Goal: Find specific page/section: Locate a particular part of the current website

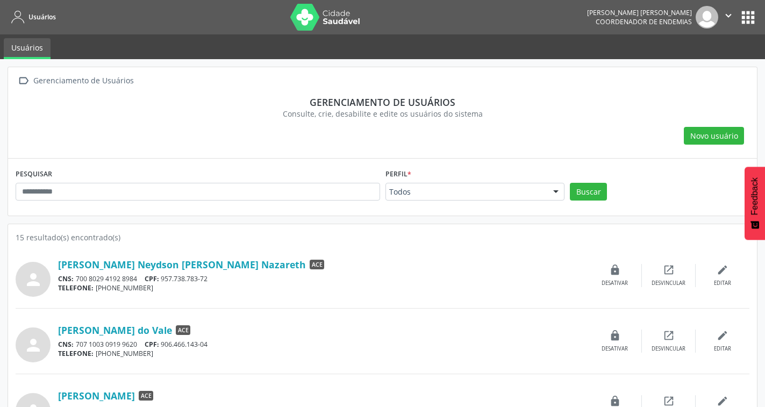
scroll to position [376, 0]
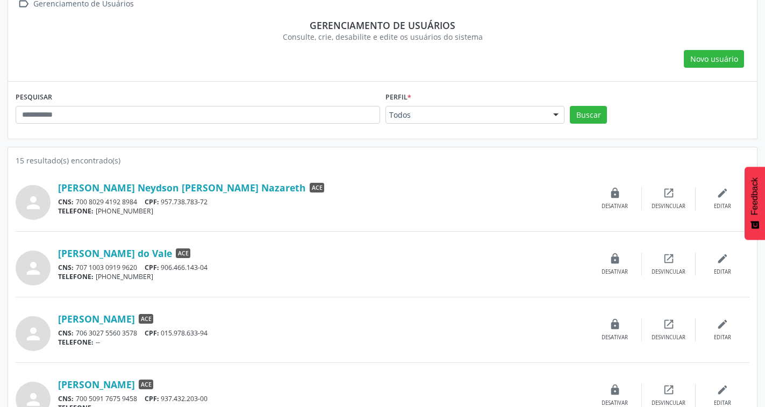
scroll to position [54, 0]
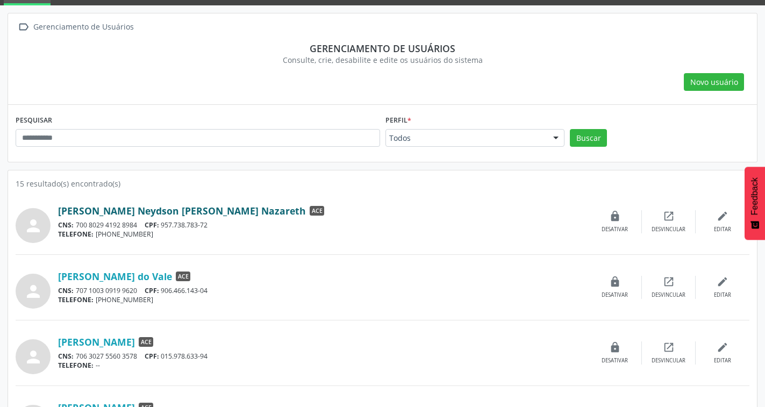
click at [132, 215] on link "[PERSON_NAME] Neydson [PERSON_NAME] Nazareth" at bounding box center [182, 211] width 248 height 12
click at [128, 277] on link "[PERSON_NAME] do Vale" at bounding box center [115, 276] width 114 height 12
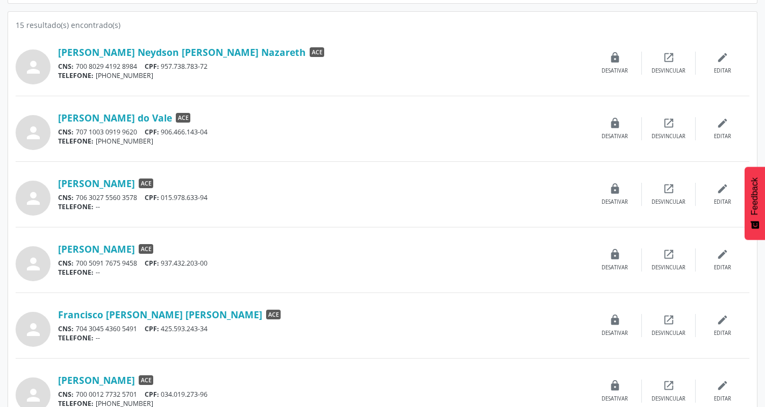
scroll to position [215, 0]
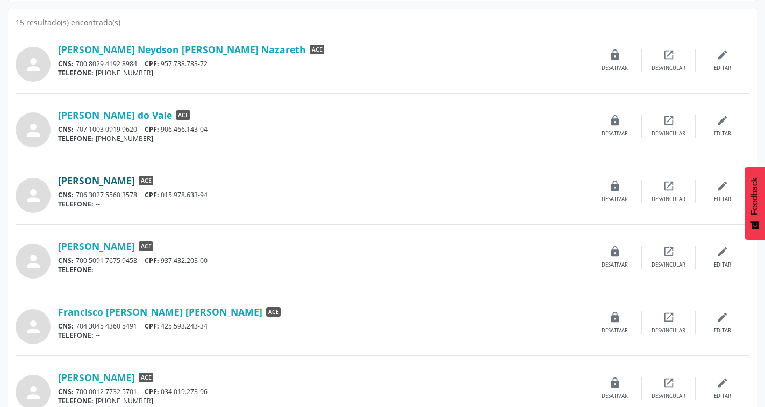
click at [135, 183] on link "[PERSON_NAME]" at bounding box center [96, 181] width 77 height 12
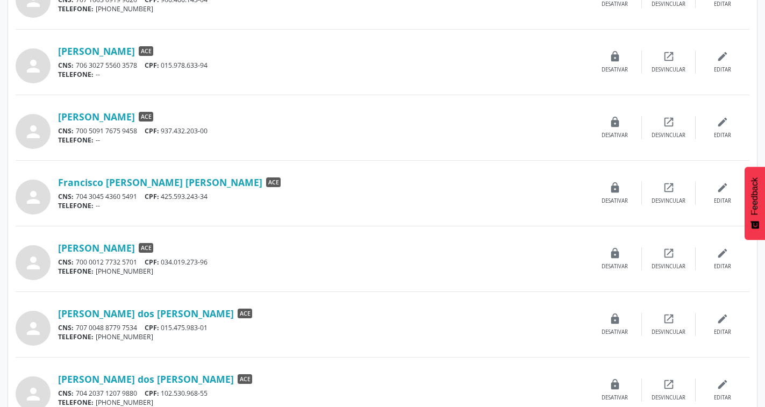
scroll to position [376, 0]
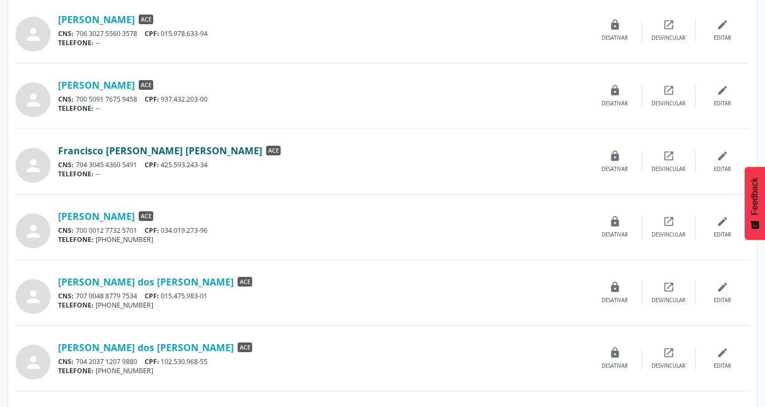
click at [172, 148] on link "Francisco [PERSON_NAME] [PERSON_NAME]" at bounding box center [160, 151] width 204 height 12
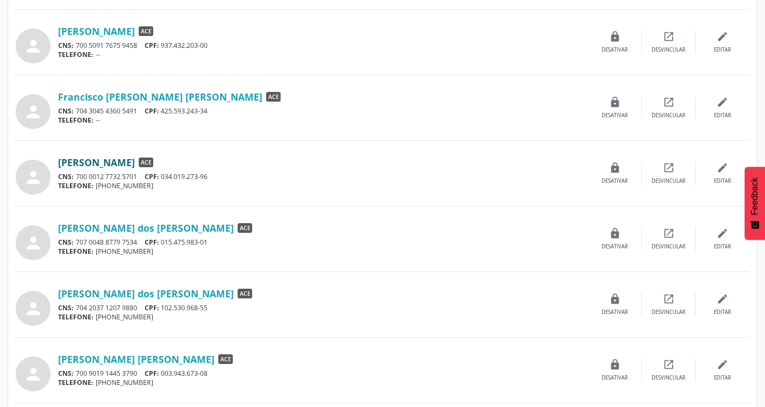
click at [126, 158] on link "[PERSON_NAME]" at bounding box center [96, 162] width 77 height 12
click at [165, 231] on link "[PERSON_NAME] dos [PERSON_NAME]" at bounding box center [146, 228] width 176 height 12
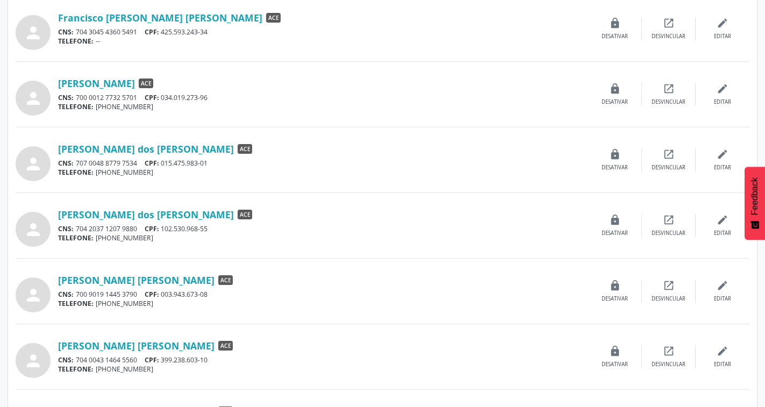
scroll to position [592, 0]
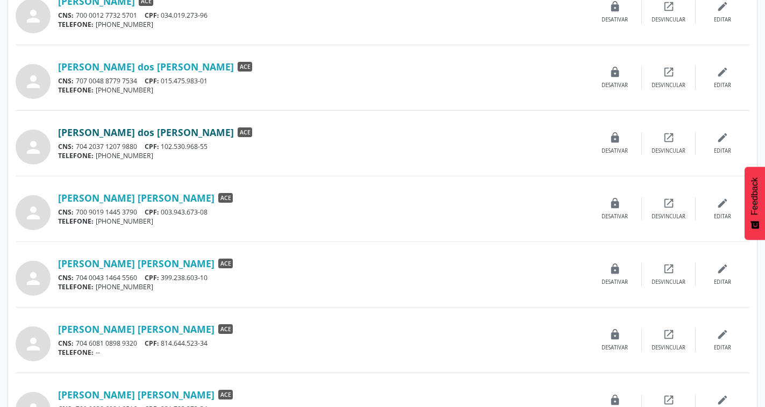
click at [172, 132] on link "[PERSON_NAME] dos [PERSON_NAME]" at bounding box center [146, 132] width 176 height 12
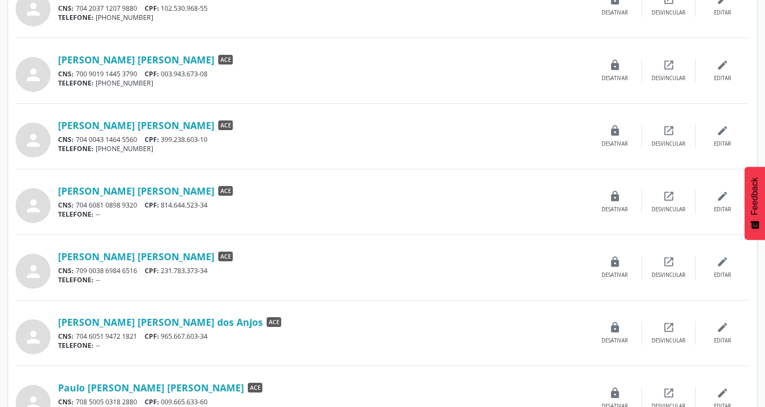
scroll to position [753, 0]
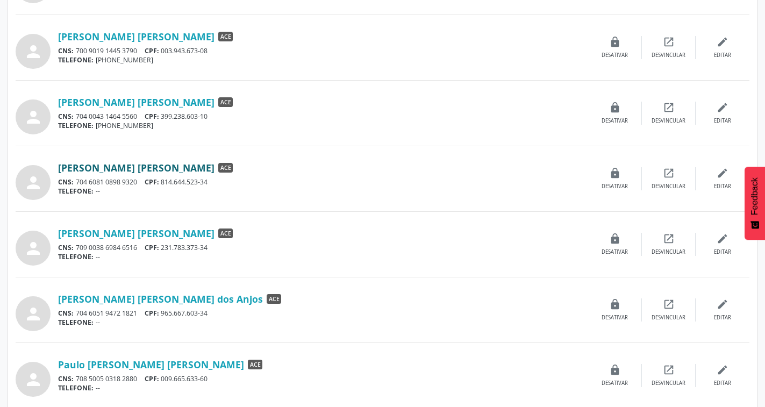
click at [158, 167] on link "[PERSON_NAME] [PERSON_NAME]" at bounding box center [136, 168] width 156 height 12
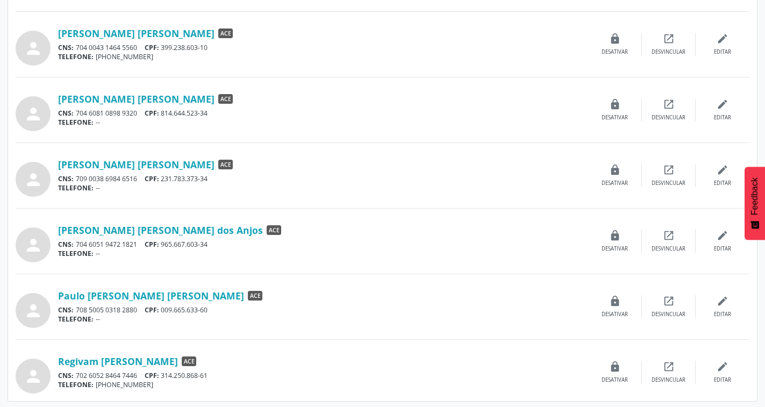
scroll to position [824, 0]
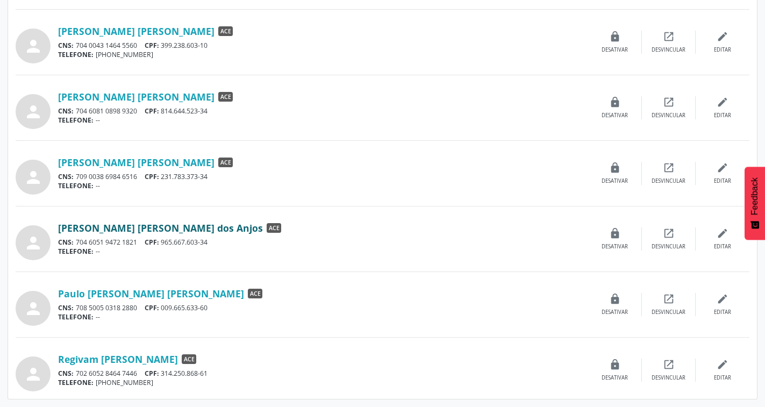
click at [166, 226] on link "[PERSON_NAME] [PERSON_NAME] dos Anjos" at bounding box center [160, 228] width 205 height 12
